Goal: Information Seeking & Learning: Learn about a topic

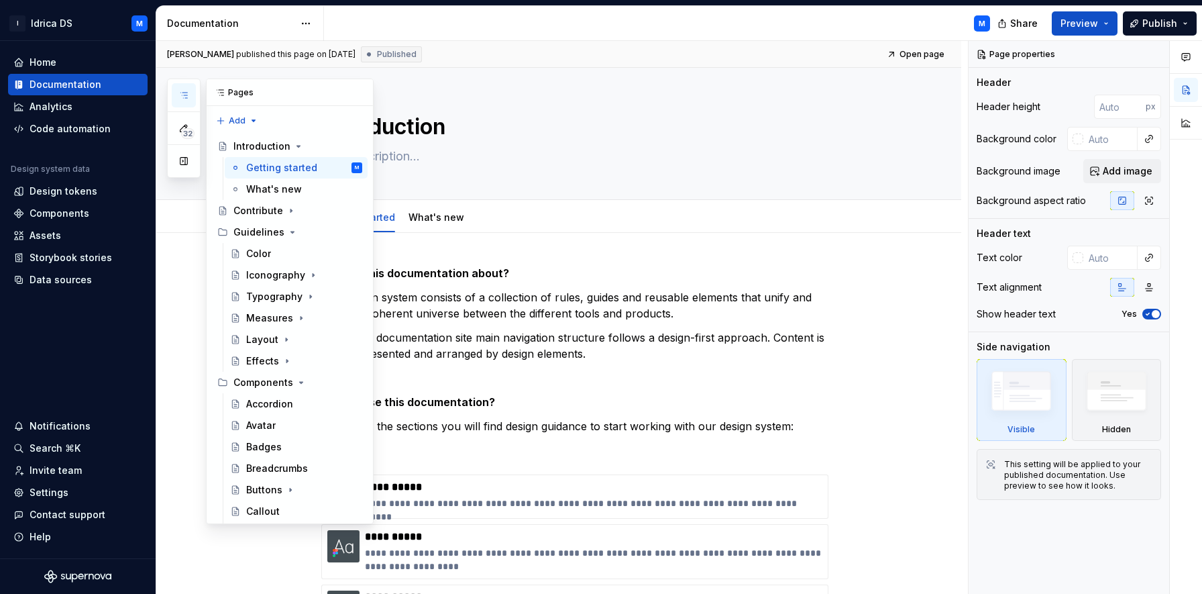
click at [184, 93] on icon "button" at bounding box center [183, 95] width 11 height 11
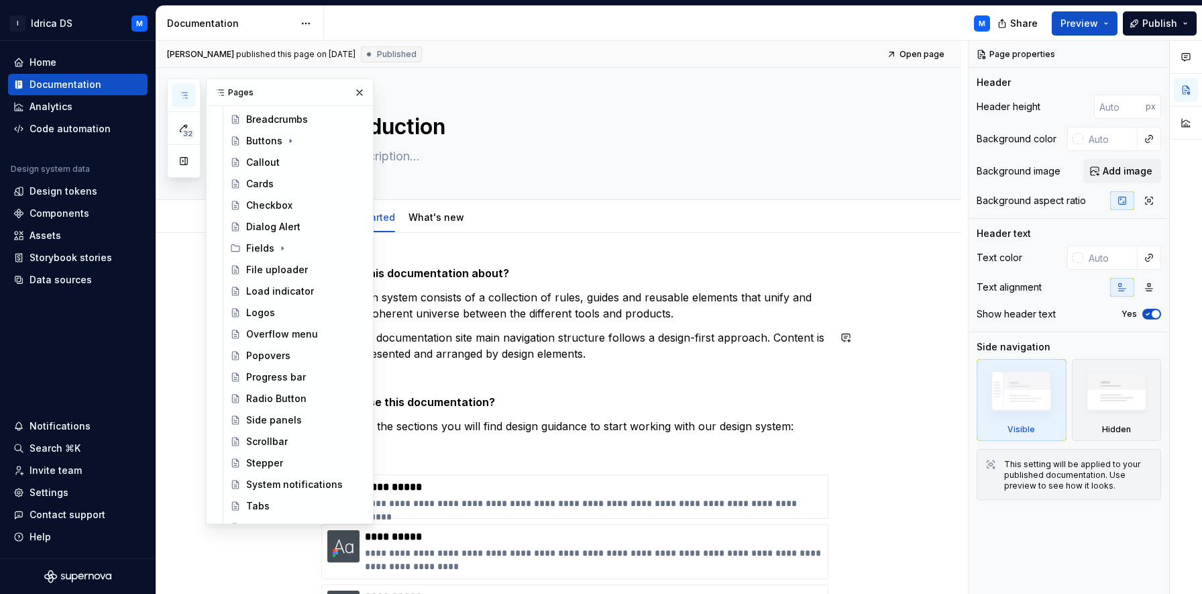
scroll to position [349, 0]
click at [278, 223] on div "Dialog Alert" at bounding box center [273, 225] width 54 height 13
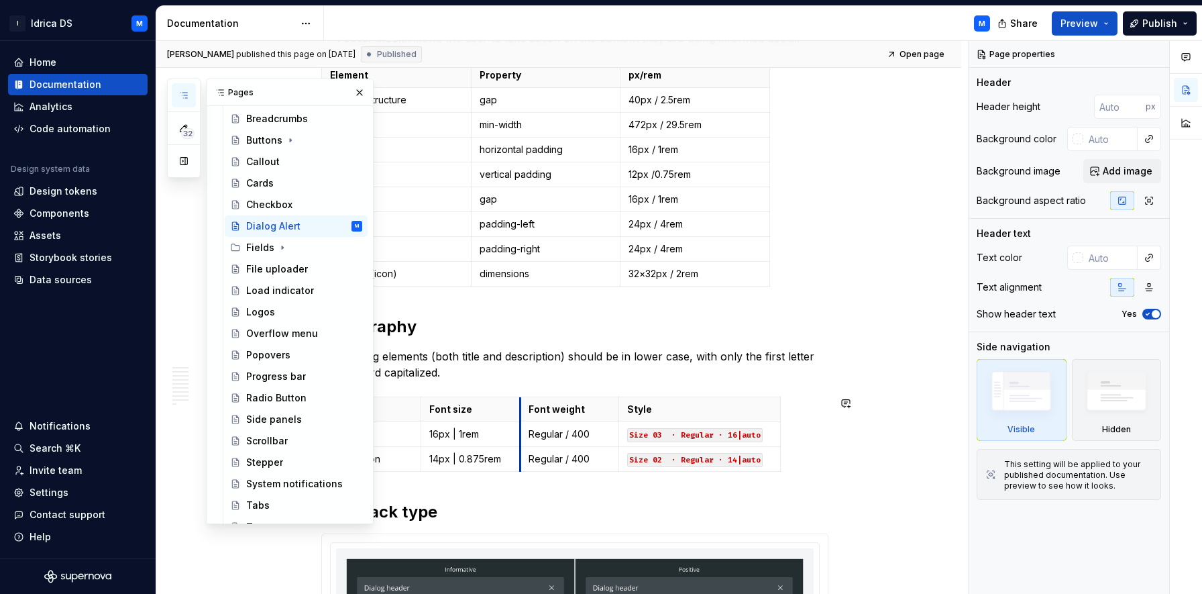
scroll to position [1515, 0]
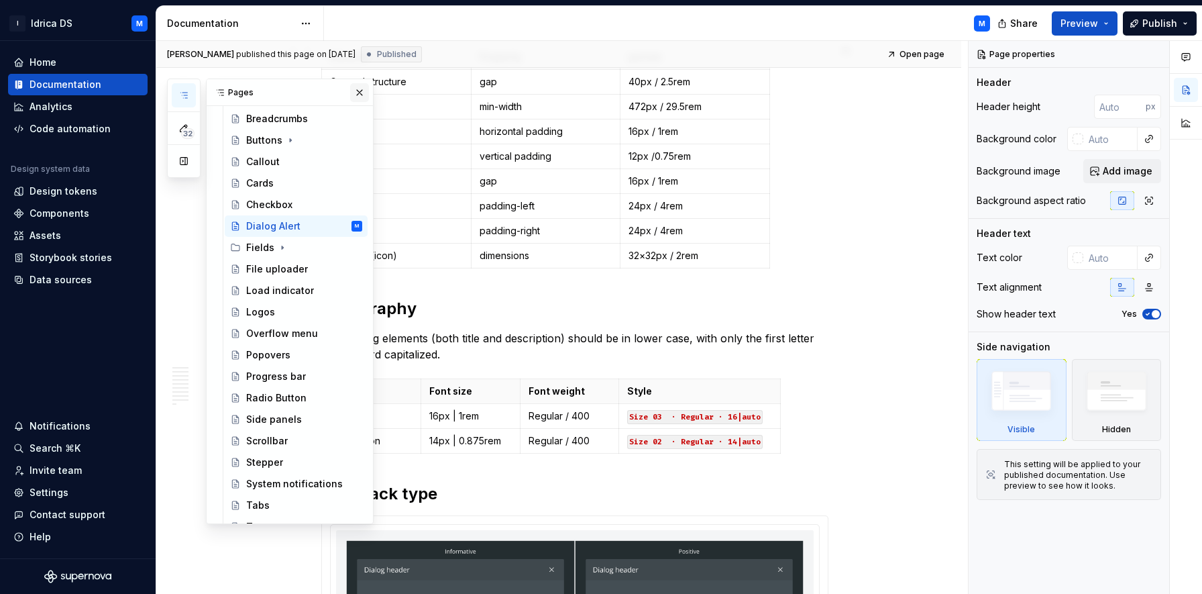
click at [359, 93] on button "button" at bounding box center [359, 92] width 19 height 19
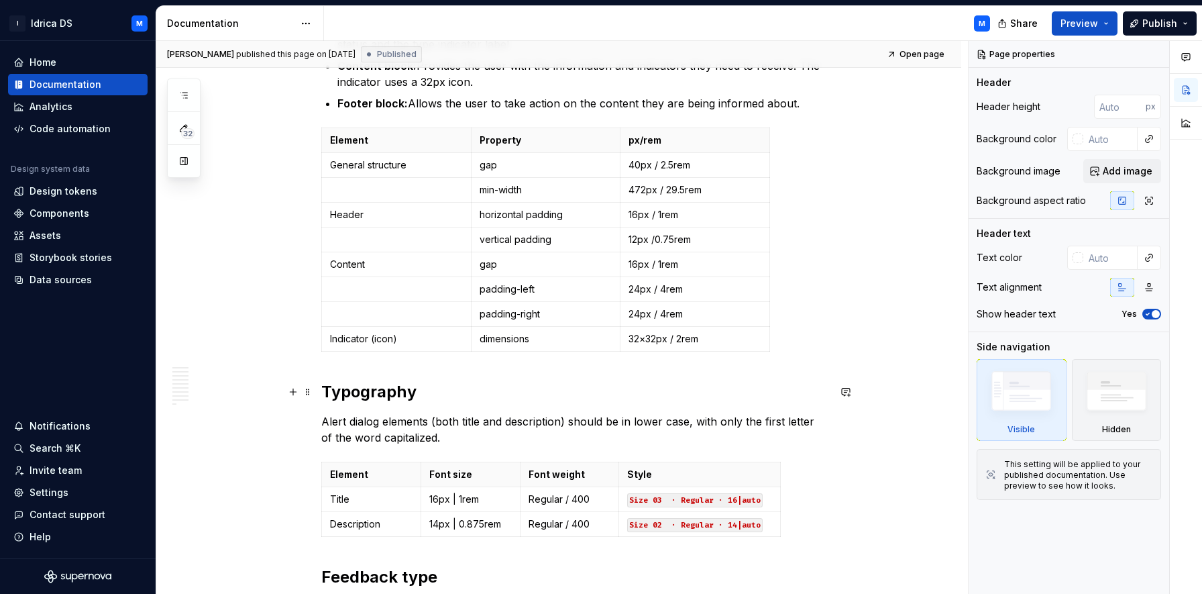
scroll to position [1431, 0]
type textarea "*"
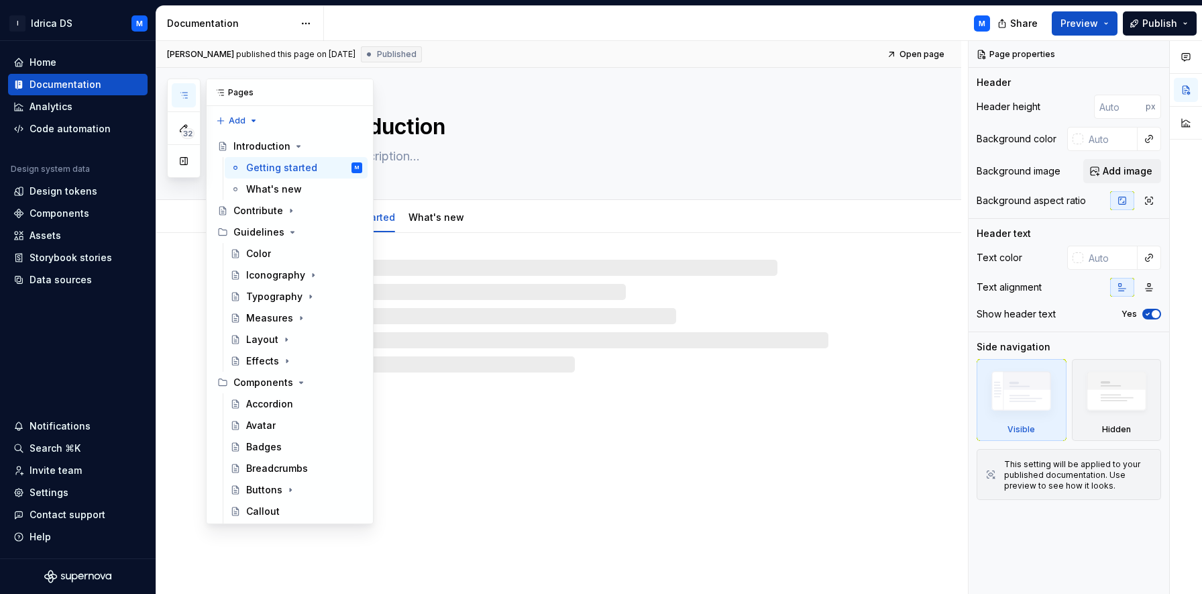
click at [184, 91] on icon "button" at bounding box center [183, 95] width 11 height 11
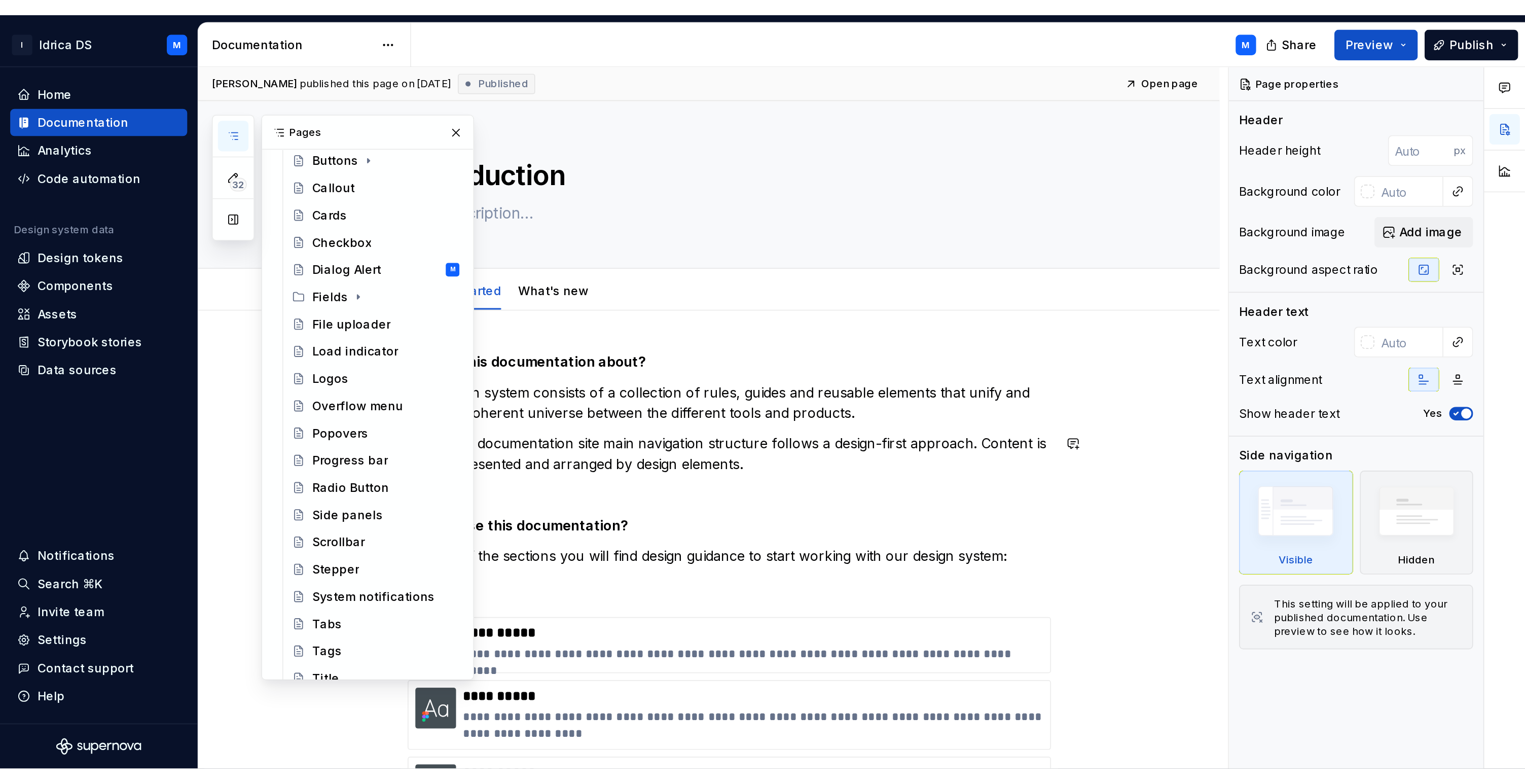
scroll to position [284, 0]
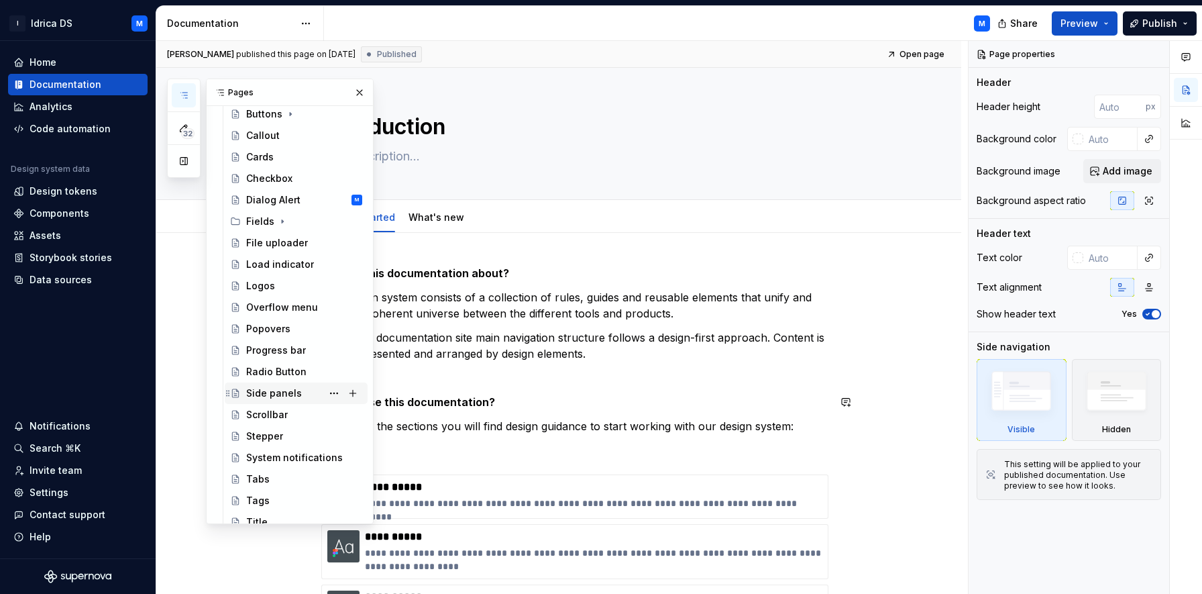
click at [280, 399] on div "Side panels" at bounding box center [274, 392] width 56 height 13
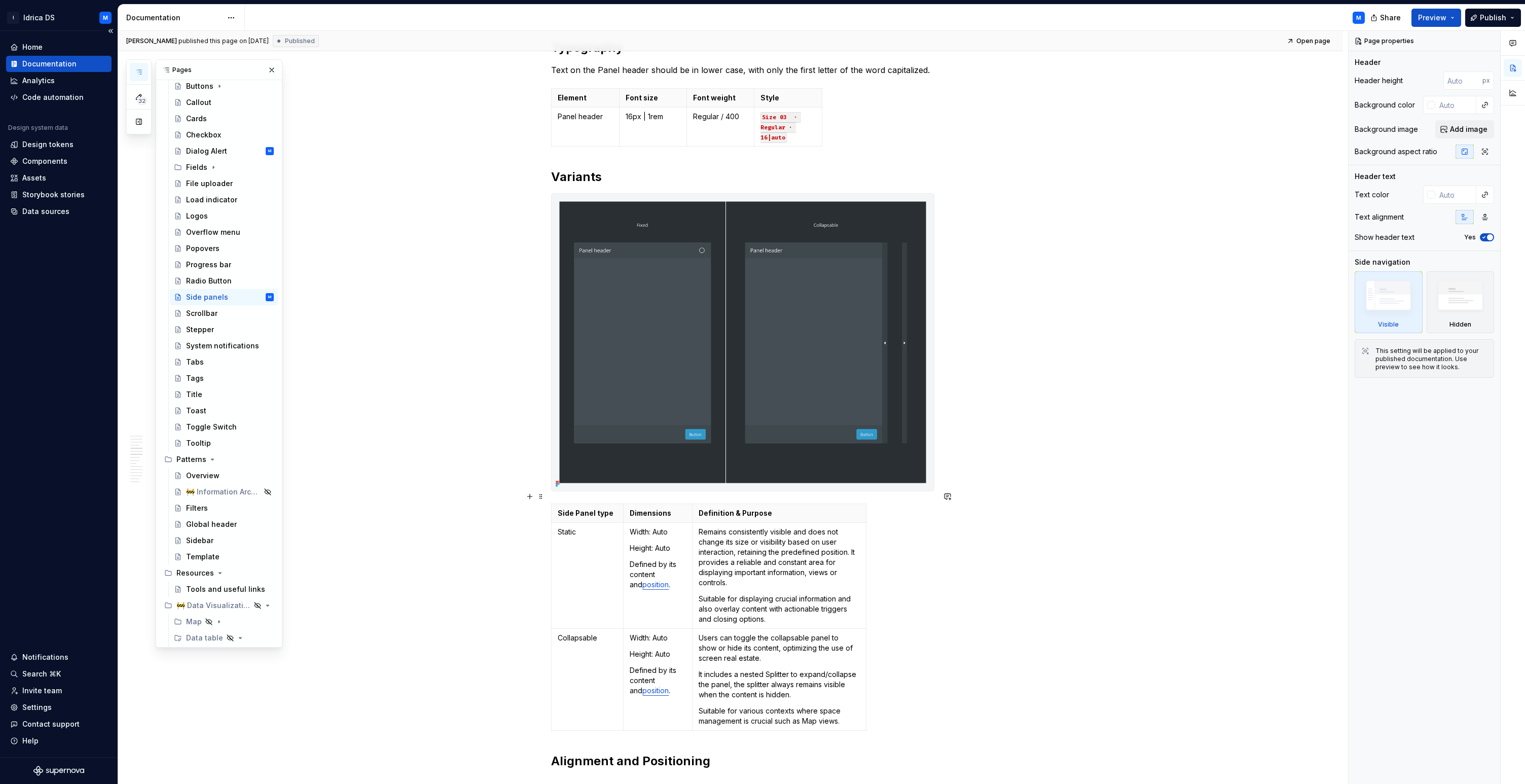
scroll to position [2181, 0]
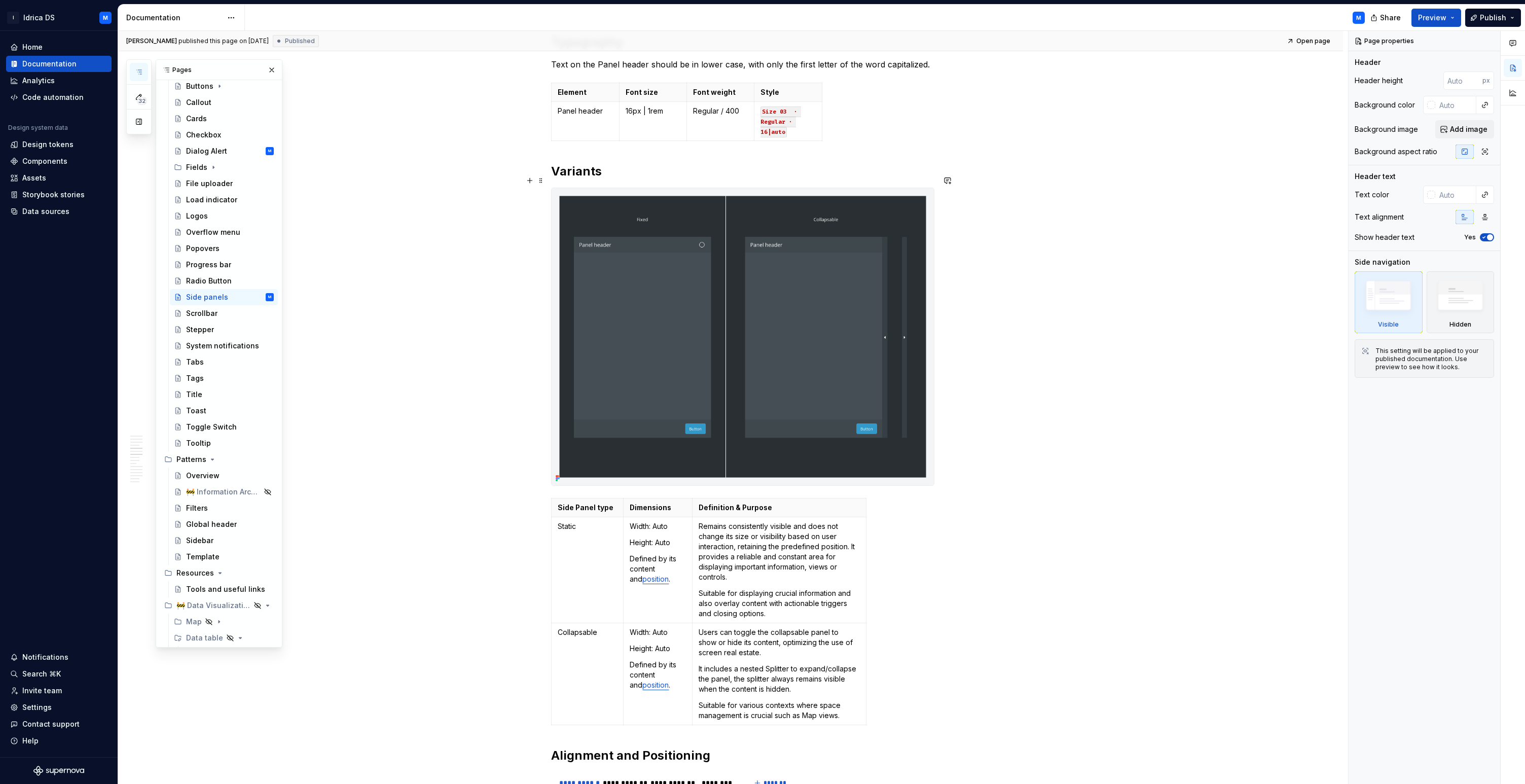
type textarea "*"
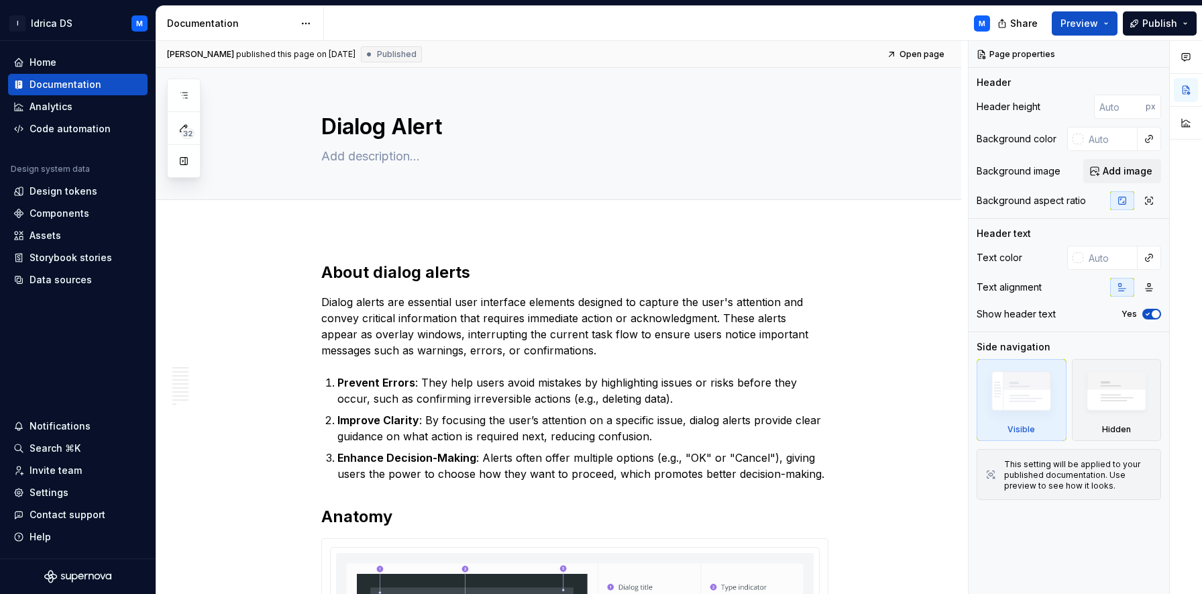
scroll to position [1431, 0]
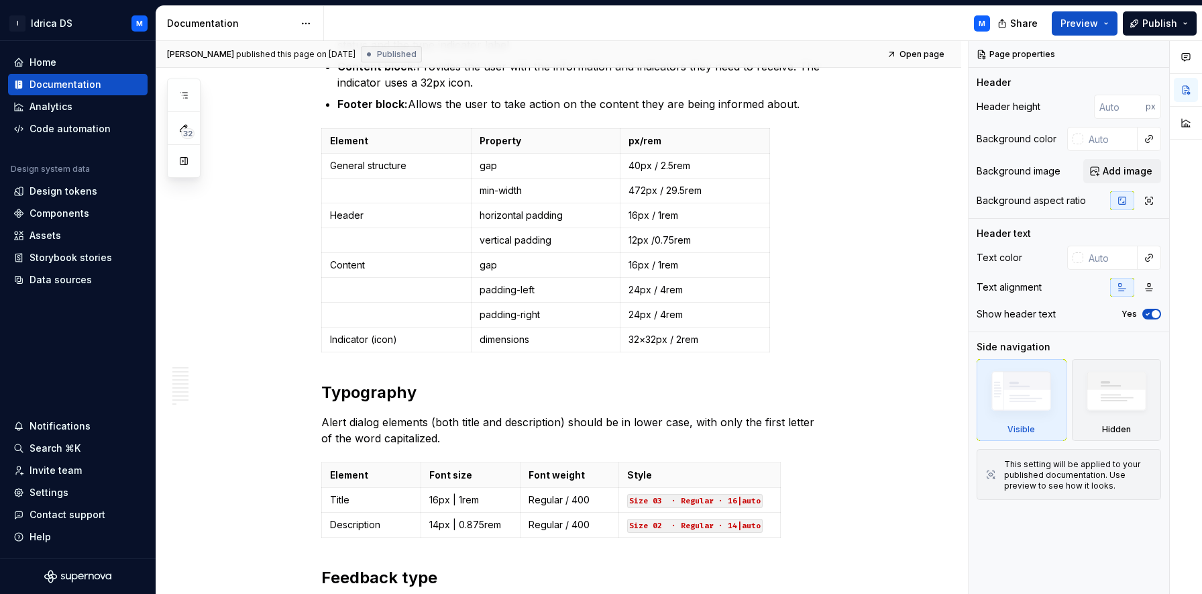
type textarea "*"
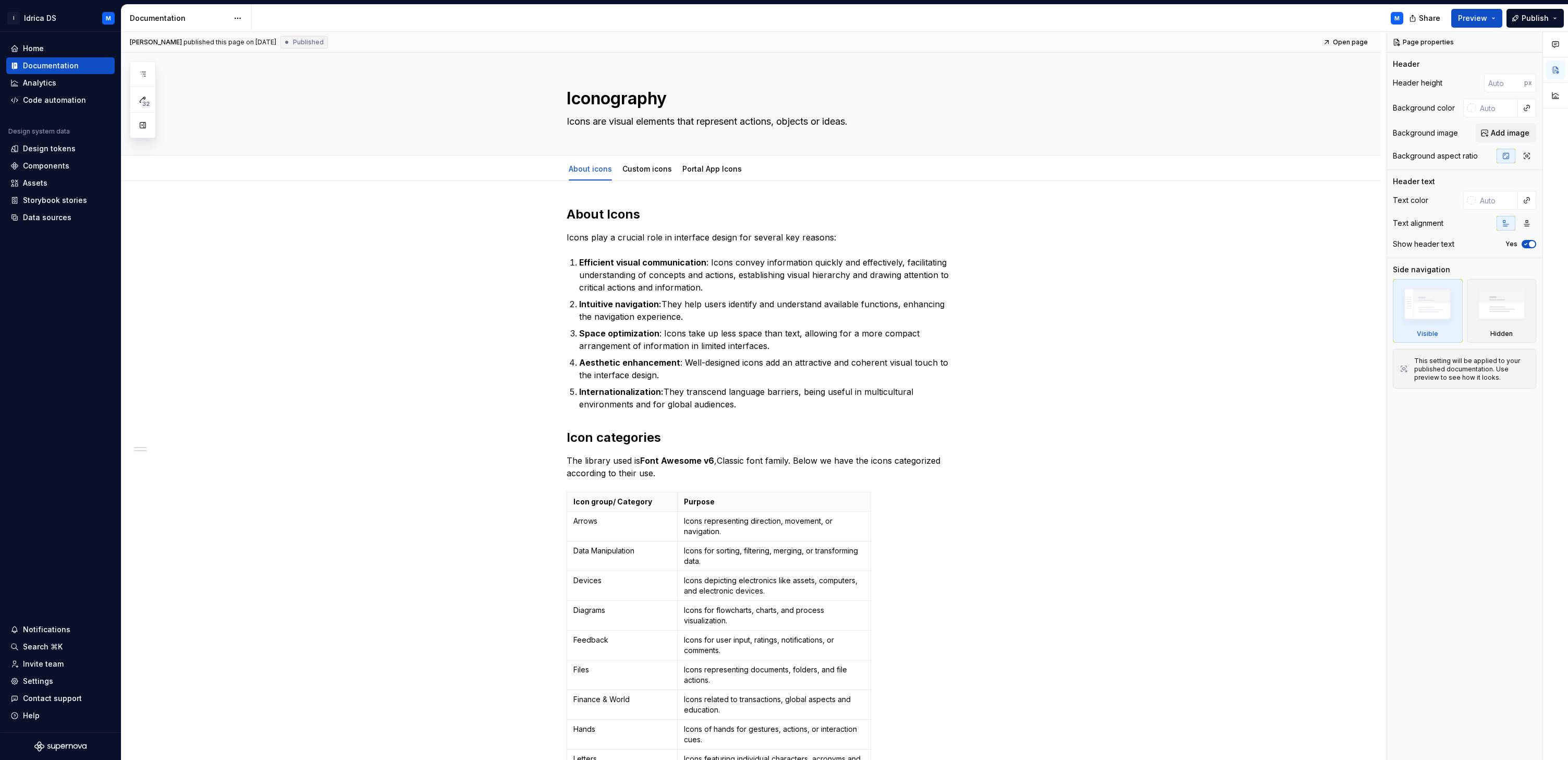
type textarea "*"
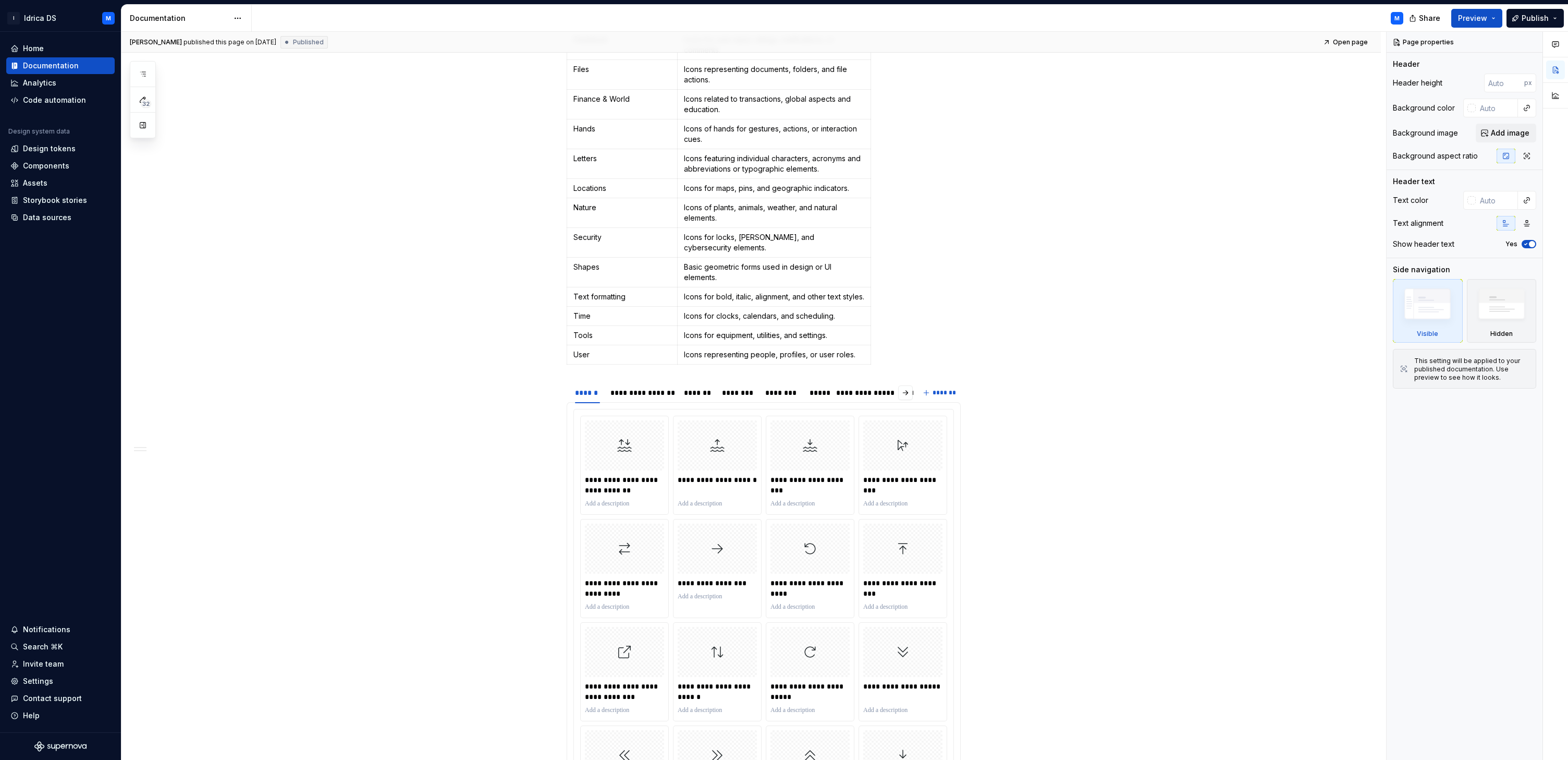
scroll to position [608, 0]
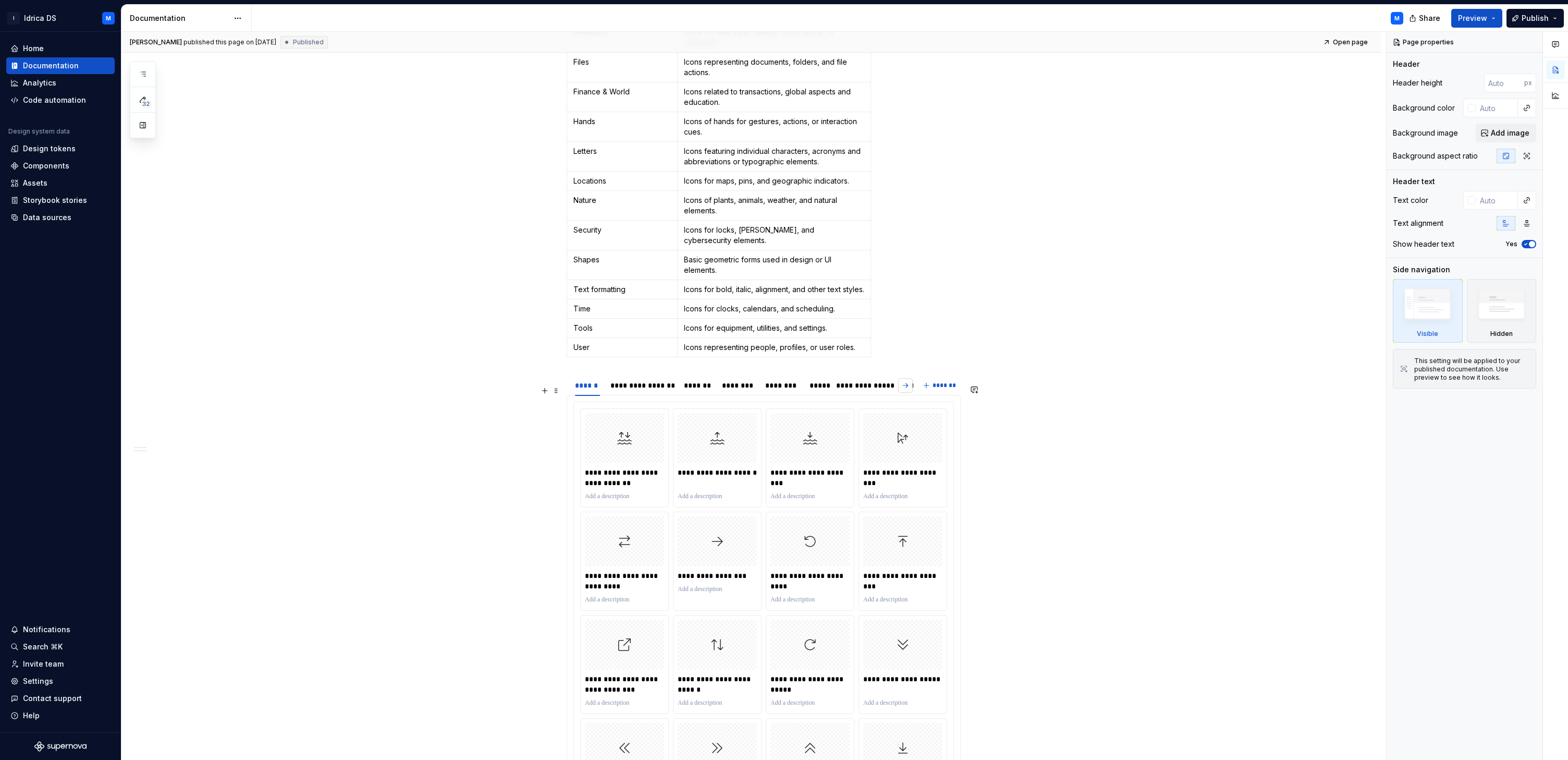
click at [912, 393] on button "button" at bounding box center [906, 385] width 15 height 15
click at [813, 391] on div "**********" at bounding box center [802, 385] width 38 height 10
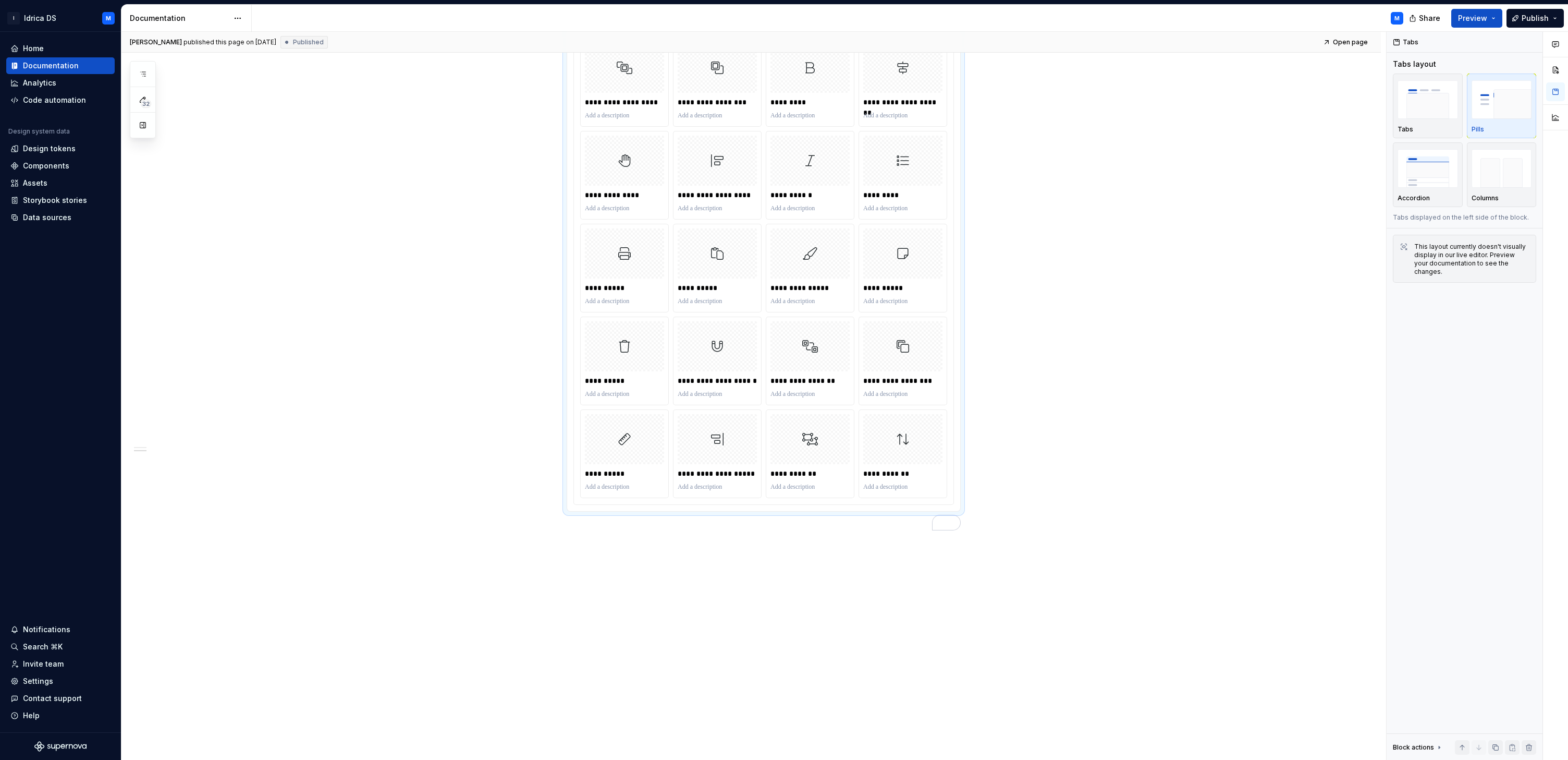
scroll to position [191, 0]
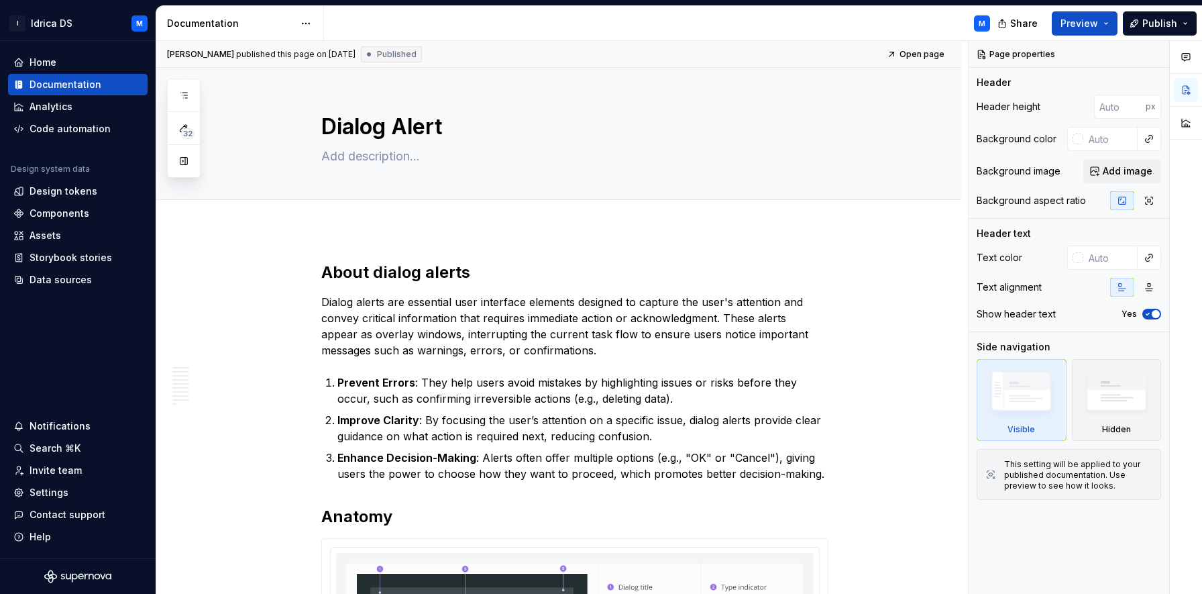
scroll to position [1431, 0]
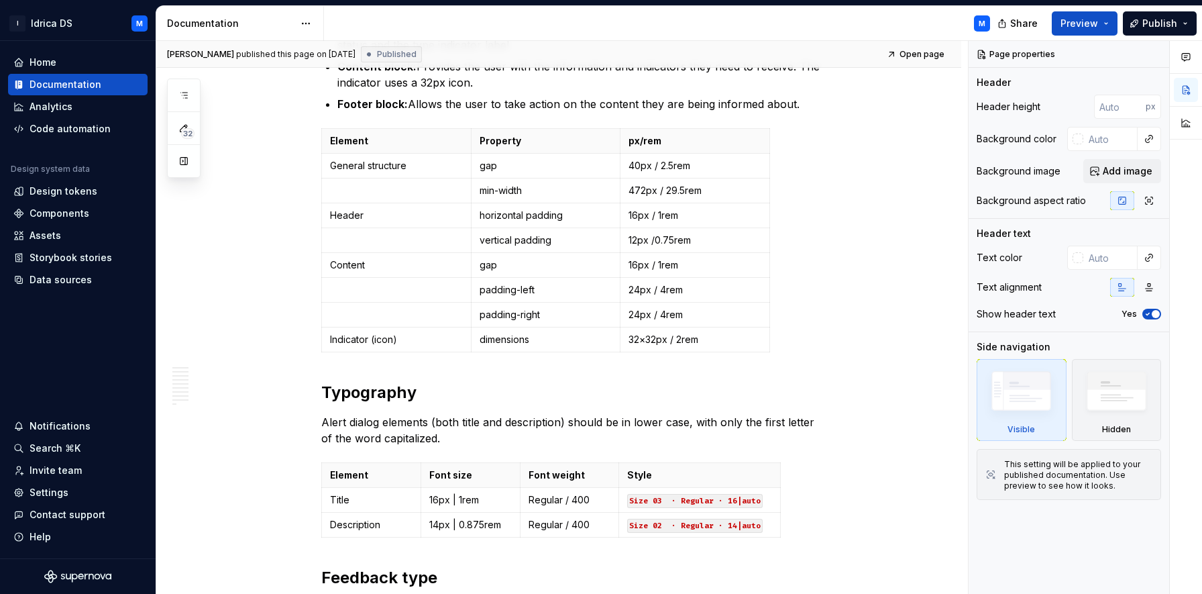
type textarea "*"
